Goal: Contribute content

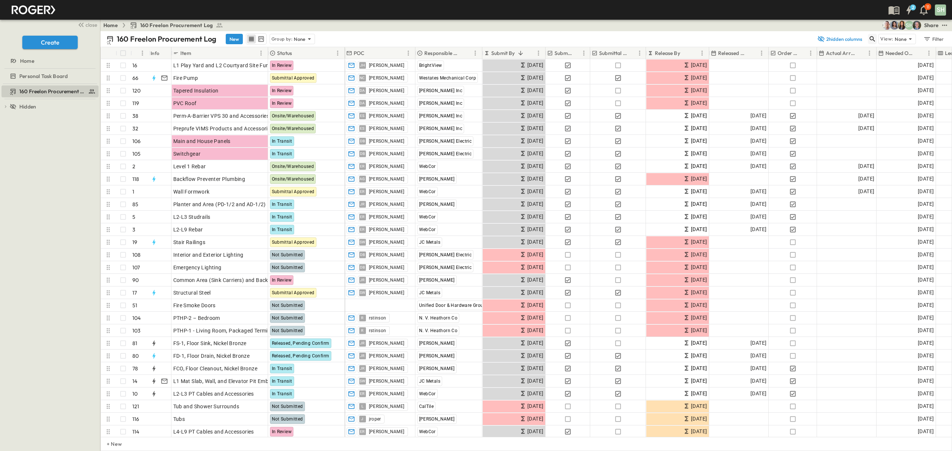
click at [869, 37] on icon "button" at bounding box center [871, 38] width 7 height 7
click at [297, 38] on p "None" at bounding box center [300, 38] width 12 height 7
click at [297, 77] on p "Responsible Contractor" at bounding box center [293, 75] width 42 height 15
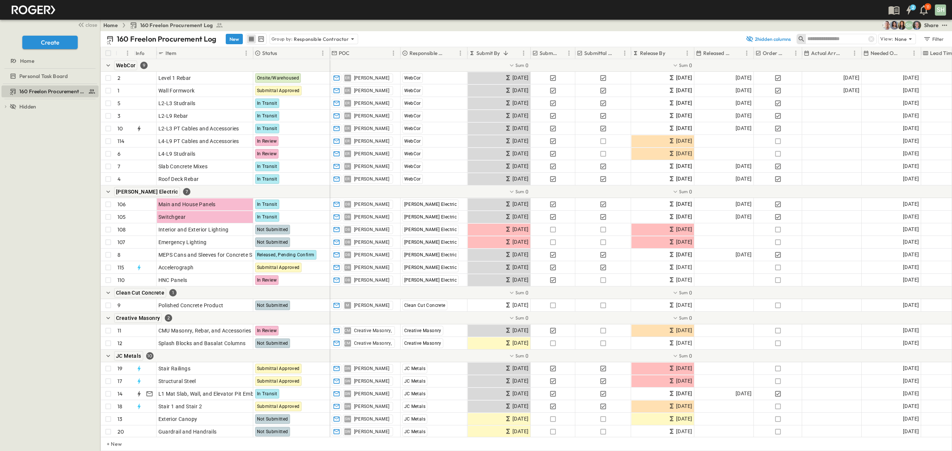
click at [387, 33] on div "160 Freelon Procurement Log New Group by: Responsible Contractor" at bounding box center [423, 38] width 635 height 11
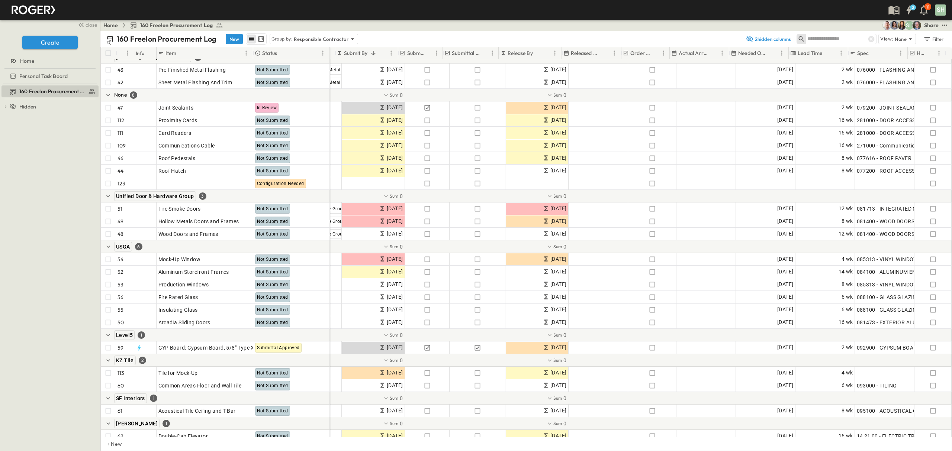
scroll to position [842, 133]
click at [828, 260] on div "4 wk" at bounding box center [825, 260] width 59 height 12
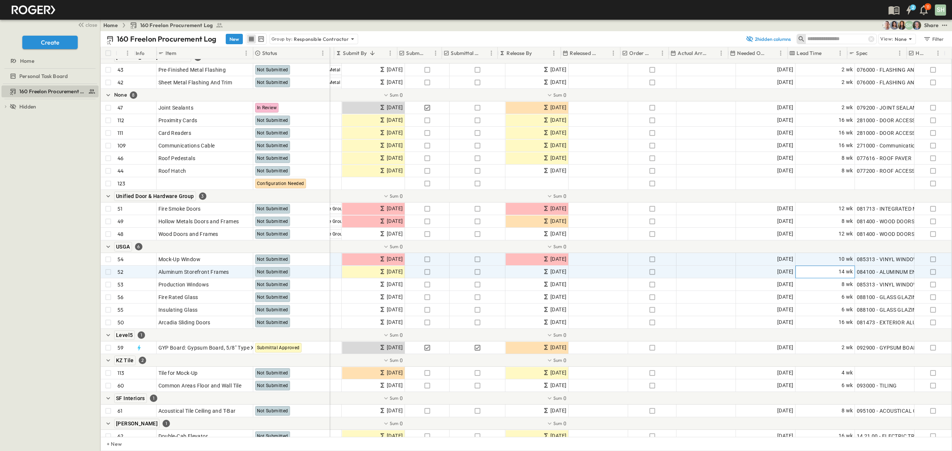
click at [838, 273] on span "14 wk" at bounding box center [845, 272] width 14 height 9
type input "**"
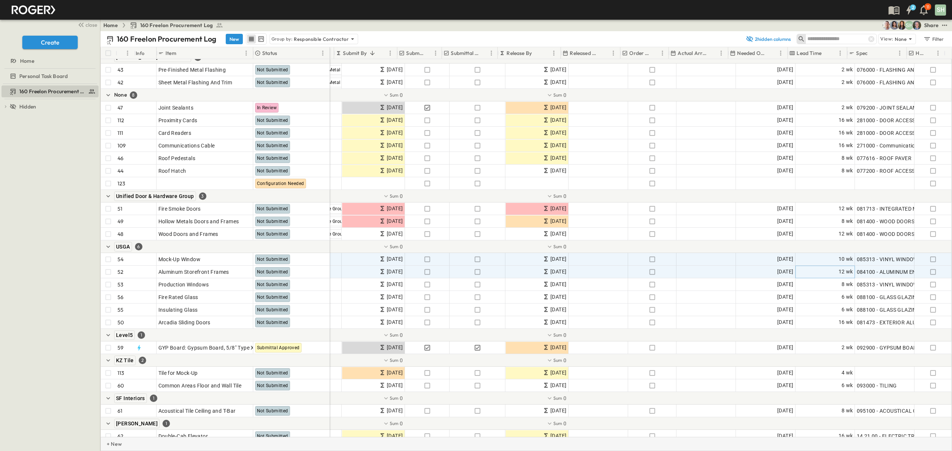
click at [704, 446] on div "+ New" at bounding box center [525, 444] width 851 height 14
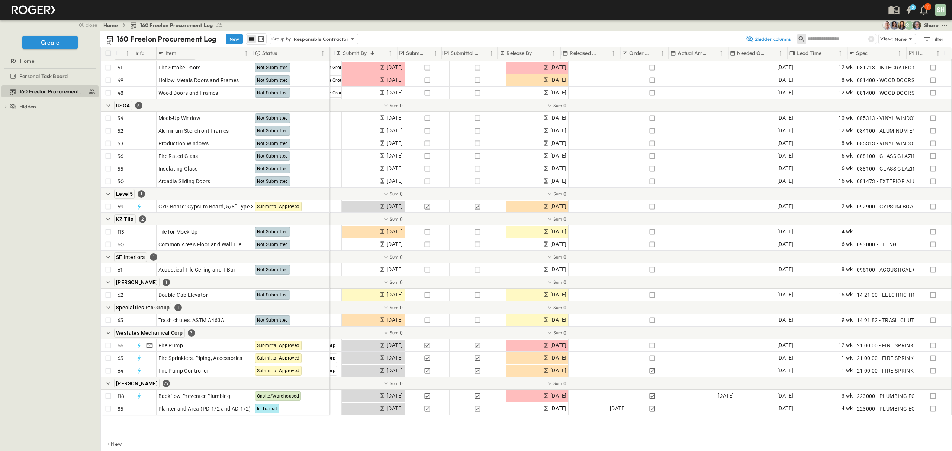
scroll to position [944, 133]
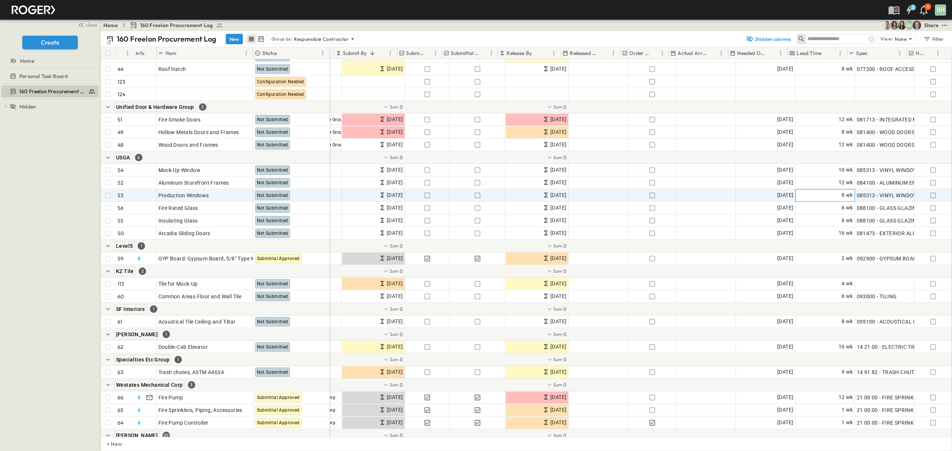
click at [809, 196] on div "8 wk" at bounding box center [825, 196] width 59 height 12
type input "**"
click at [673, 14] on div "2 11 SH" at bounding box center [475, 10] width 950 height 20
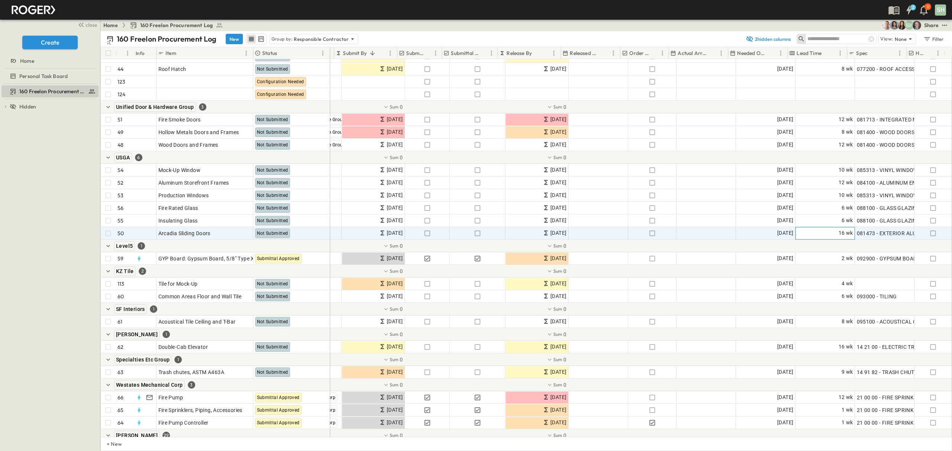
click at [807, 233] on div "16 wk" at bounding box center [825, 234] width 59 height 12
type input "**"
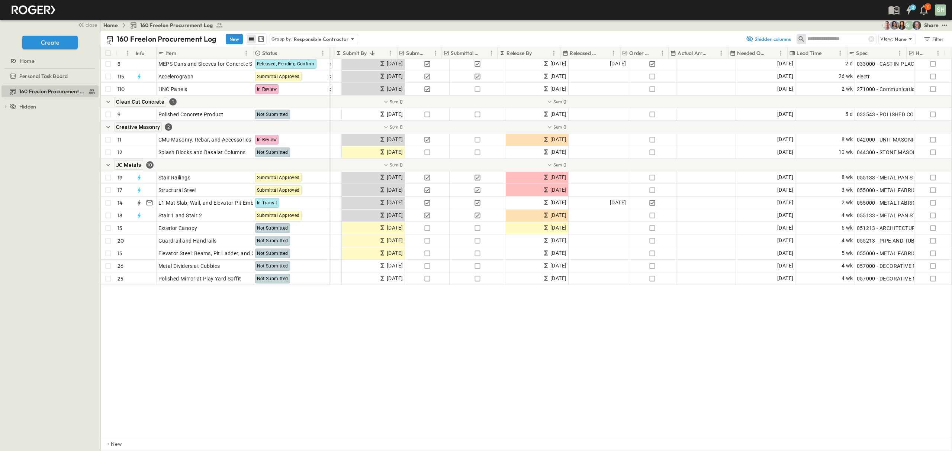
scroll to position [0, 133]
